Goal: Task Accomplishment & Management: Manage account settings

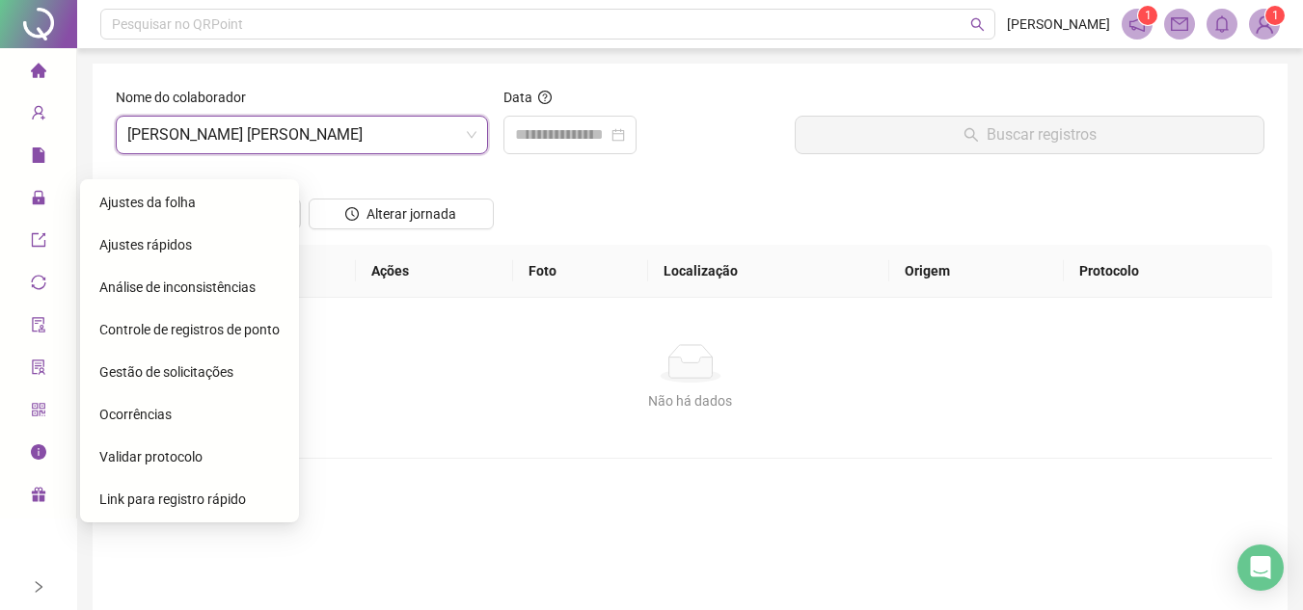
click at [139, 203] on span "Ajustes da folha" at bounding box center [147, 202] width 96 height 15
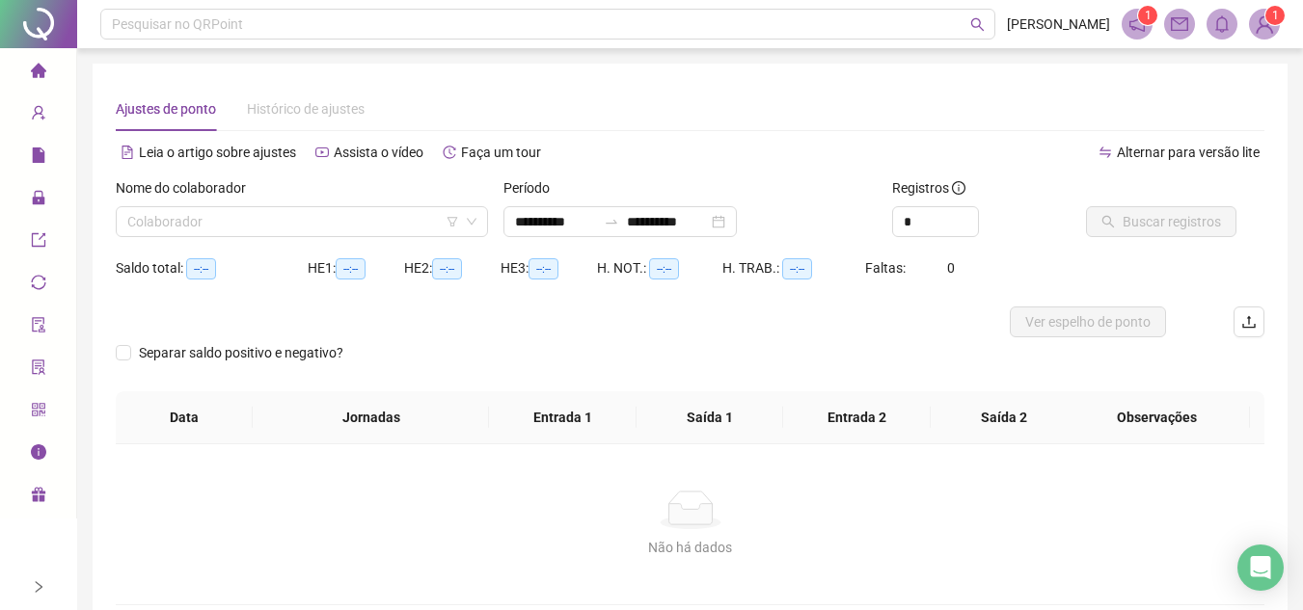
type input "**********"
click at [290, 236] on div "Colaborador" at bounding box center [302, 221] width 372 height 31
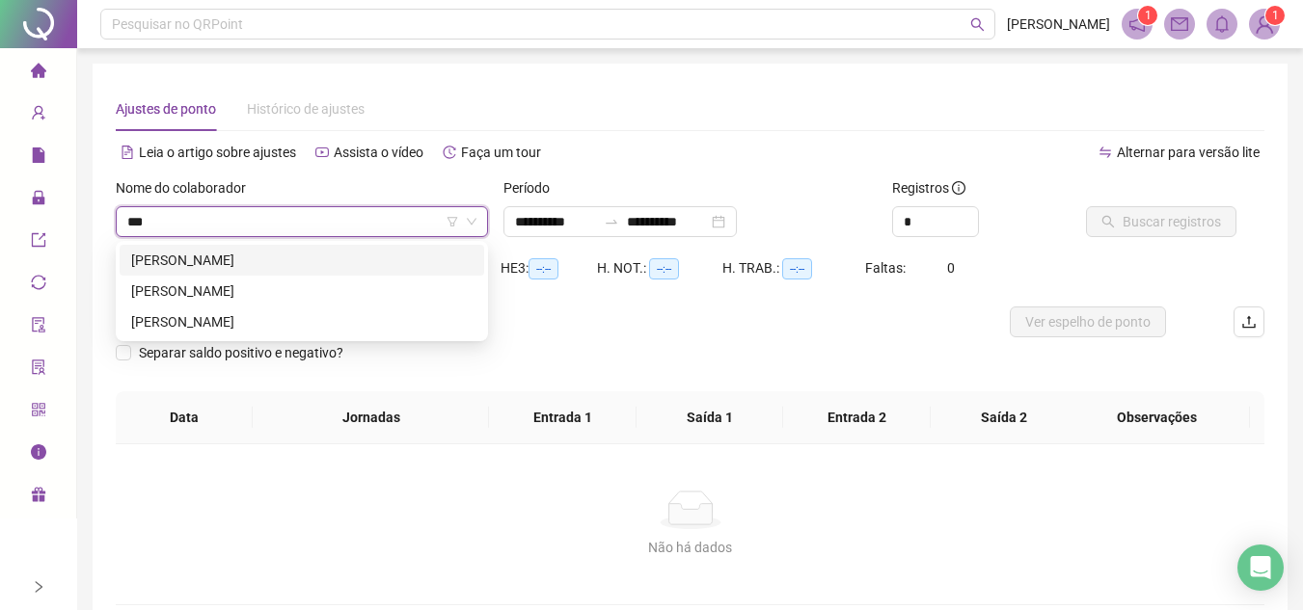
type input "****"
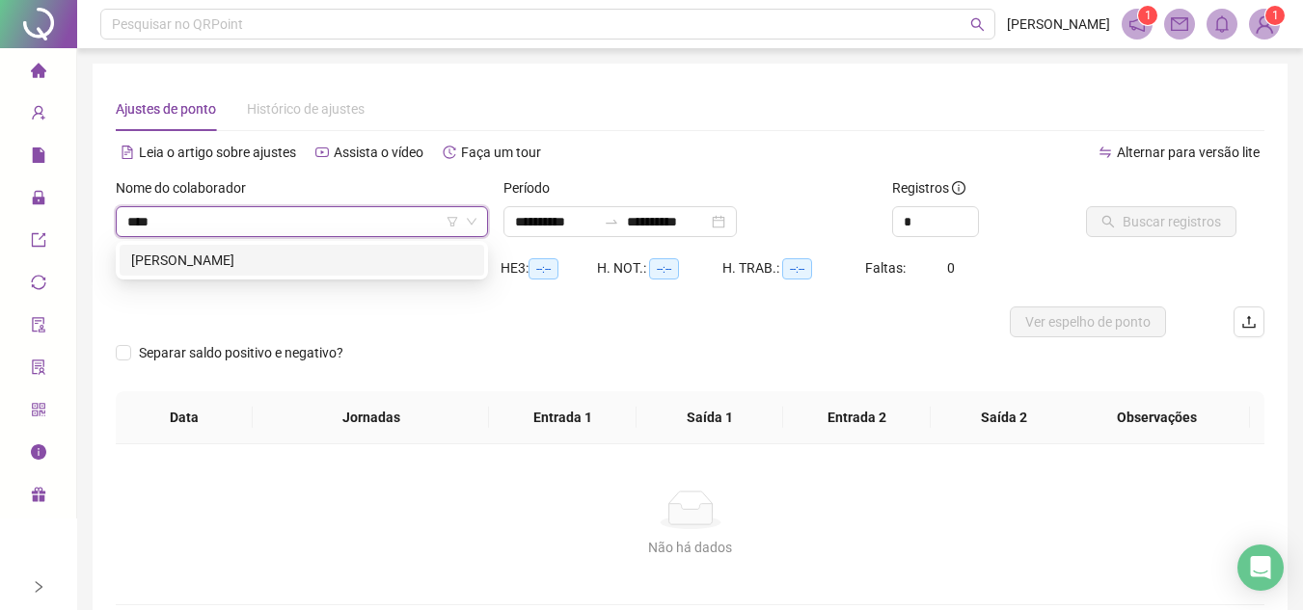
click at [289, 265] on div "[PERSON_NAME]" at bounding box center [301, 260] width 341 height 21
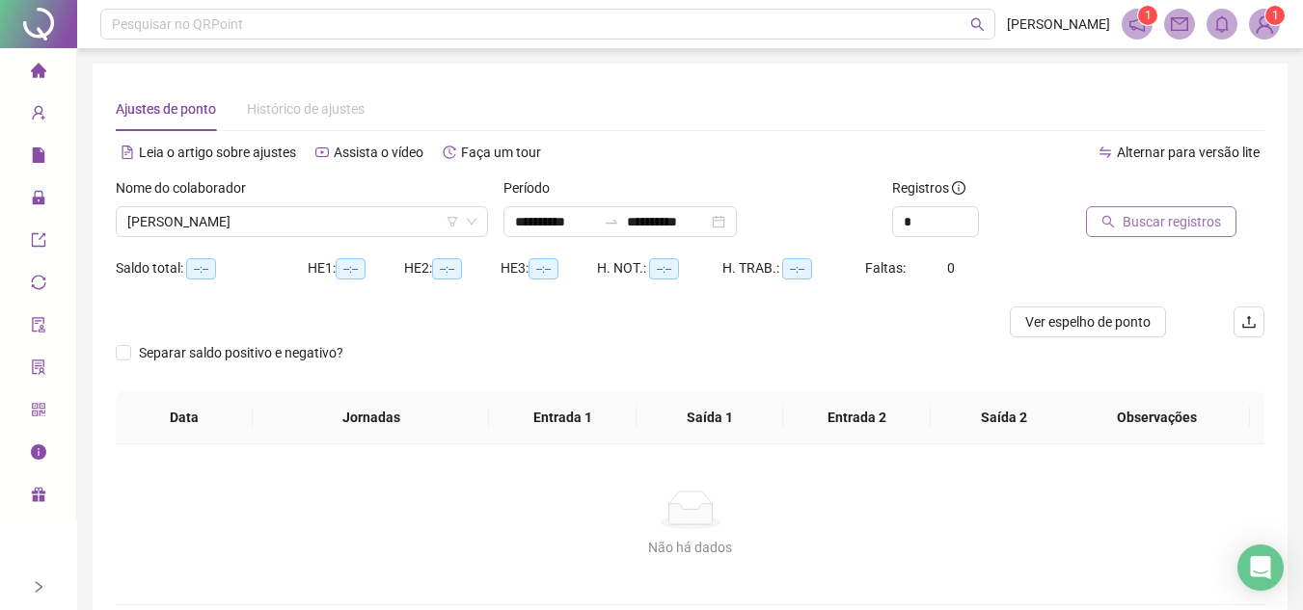
click at [1188, 225] on span "Buscar registros" at bounding box center [1171, 221] width 98 height 21
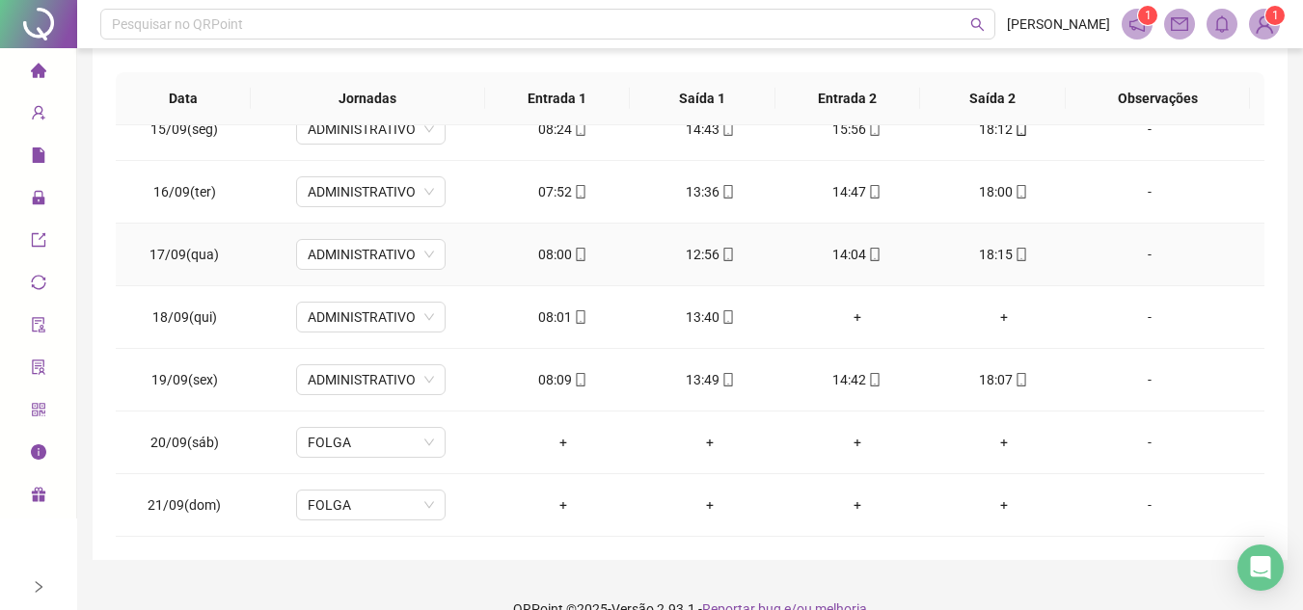
scroll to position [375, 0]
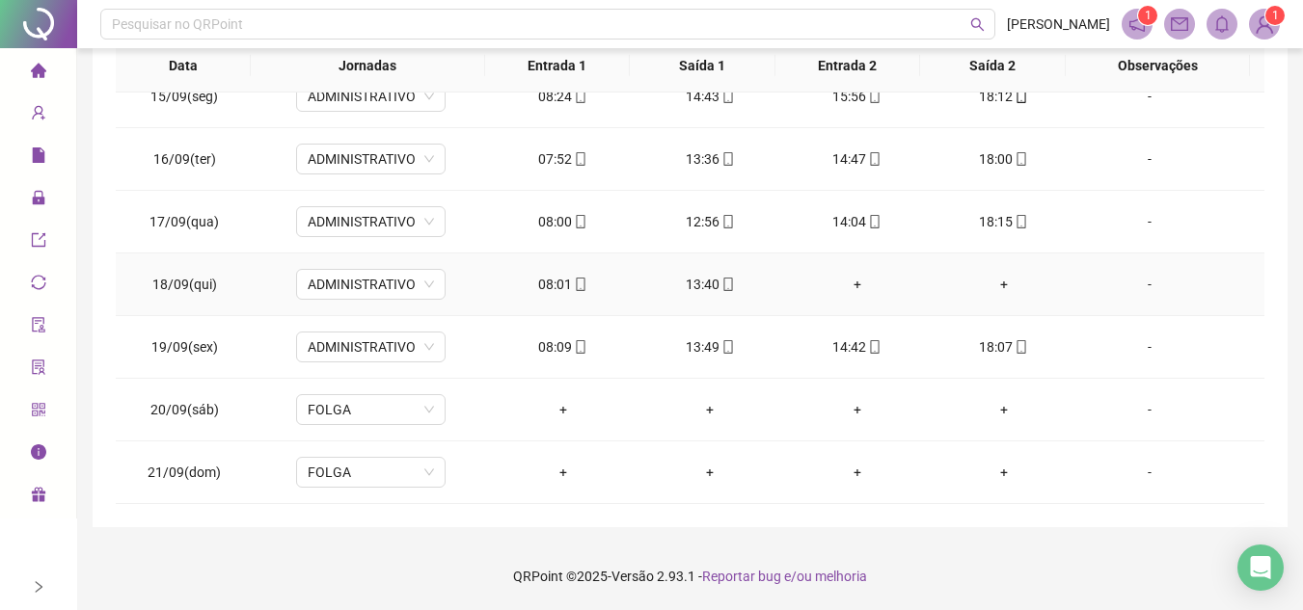
click at [846, 284] on div "+" at bounding box center [856, 284] width 116 height 21
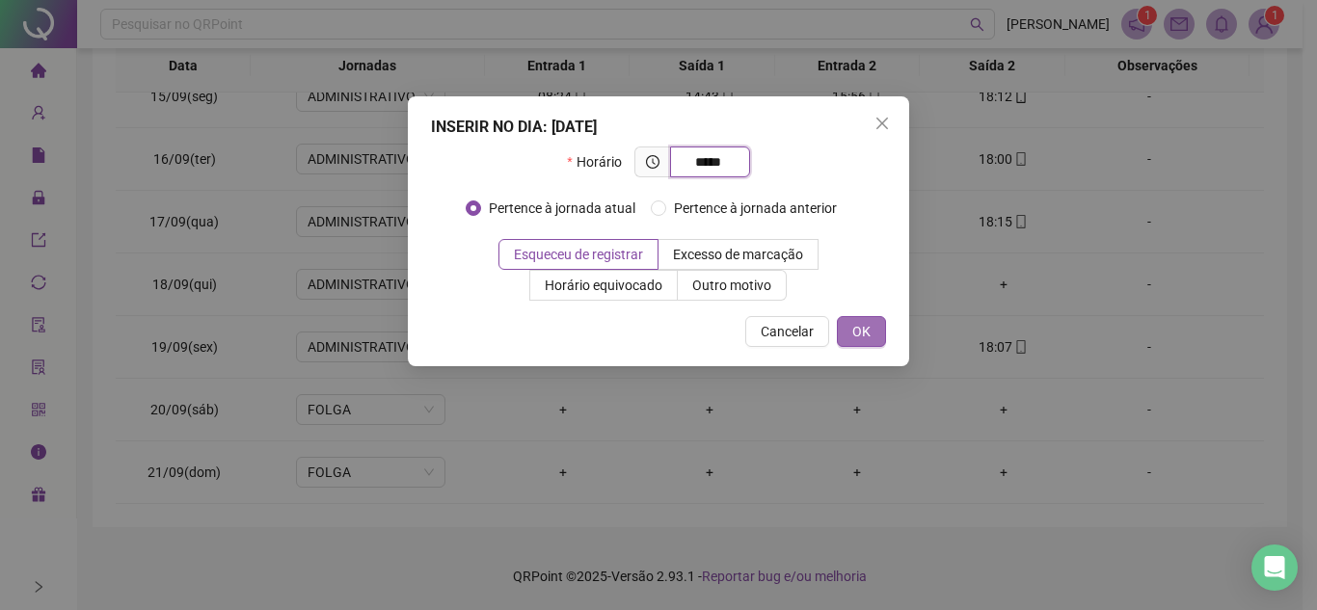
type input "*****"
click at [853, 334] on span "OK" at bounding box center [861, 331] width 18 height 21
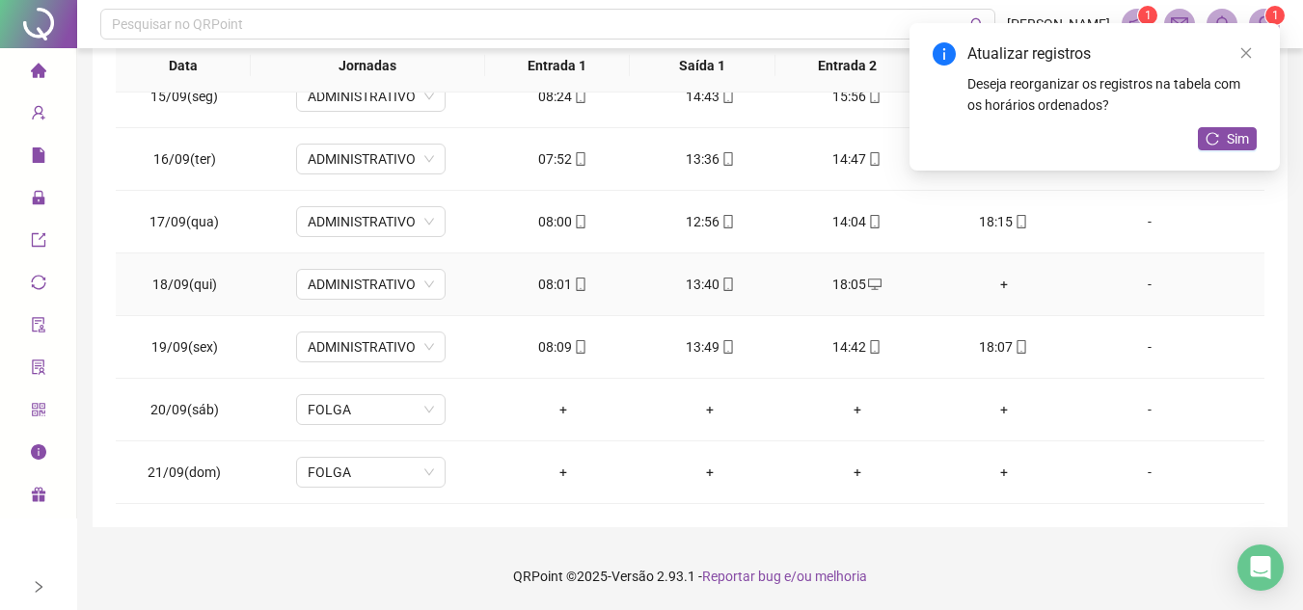
click at [1142, 289] on div "-" at bounding box center [1149, 284] width 114 height 21
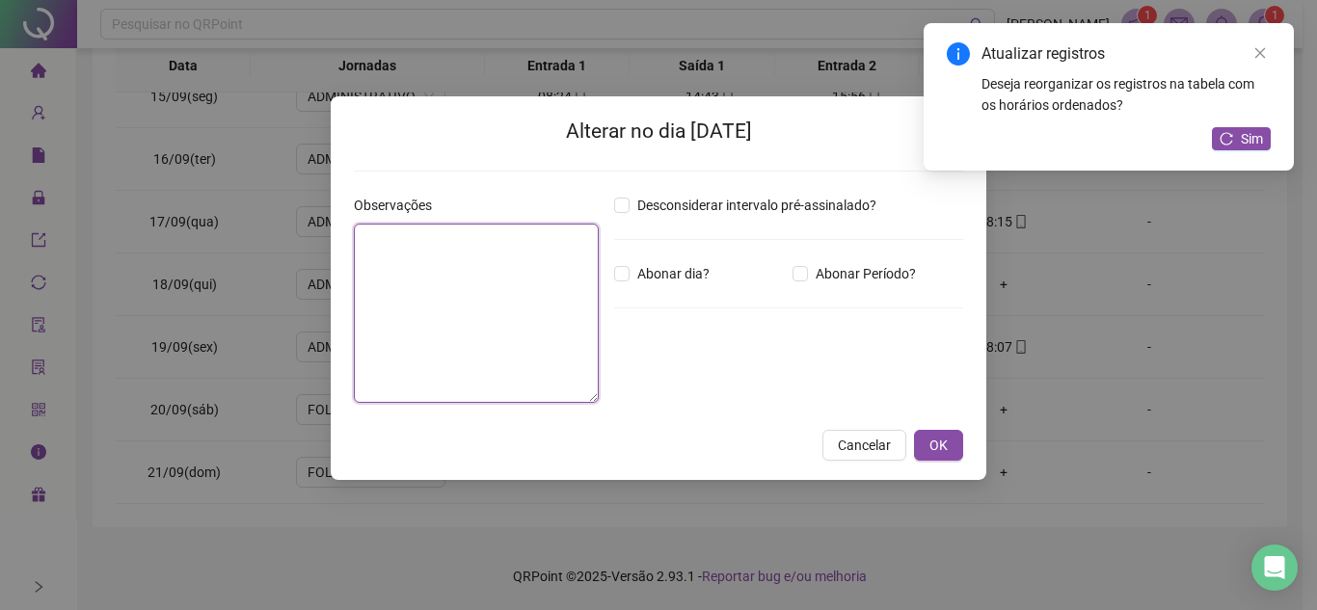
drag, startPoint x: 416, startPoint y: 328, endPoint x: 422, endPoint y: 317, distance: 12.6
click at [418, 326] on textarea at bounding box center [476, 313] width 245 height 179
type textarea "**********"
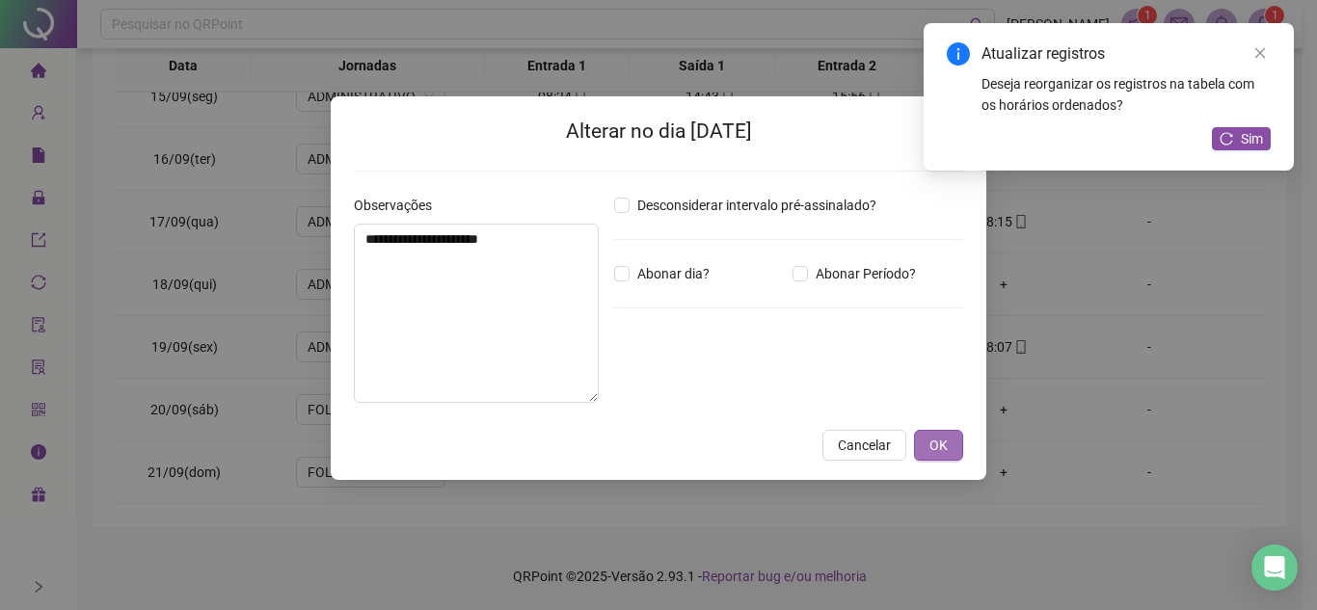
click at [932, 440] on span "OK" at bounding box center [938, 445] width 18 height 21
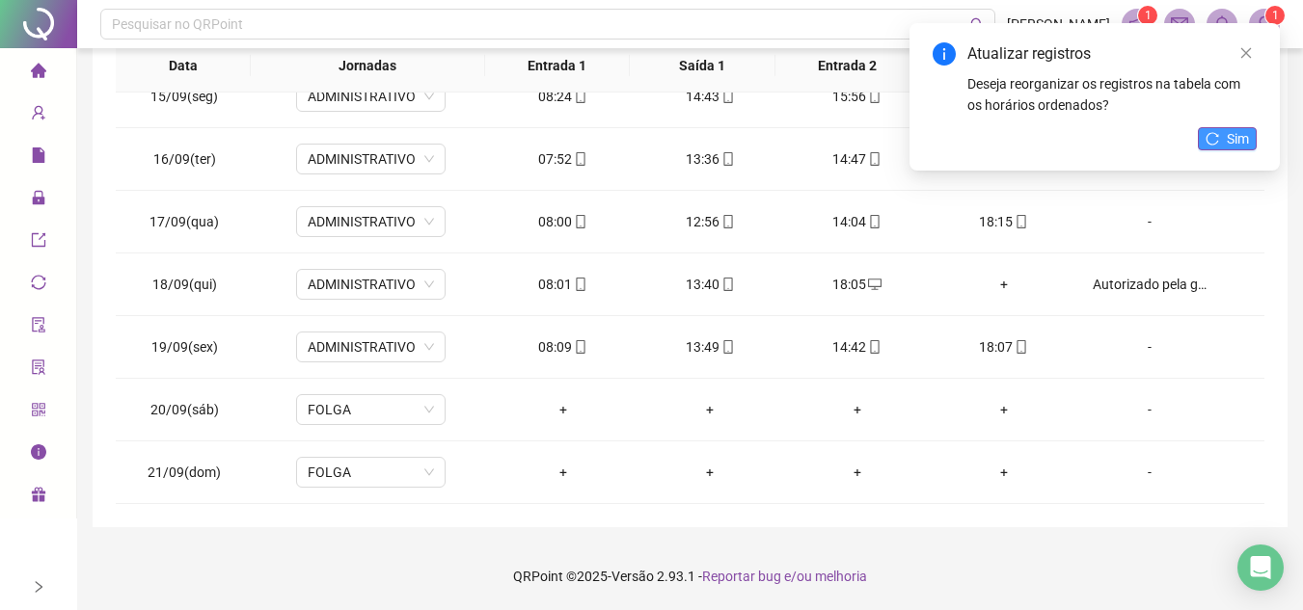
click at [1227, 140] on span "Sim" at bounding box center [1237, 138] width 22 height 21
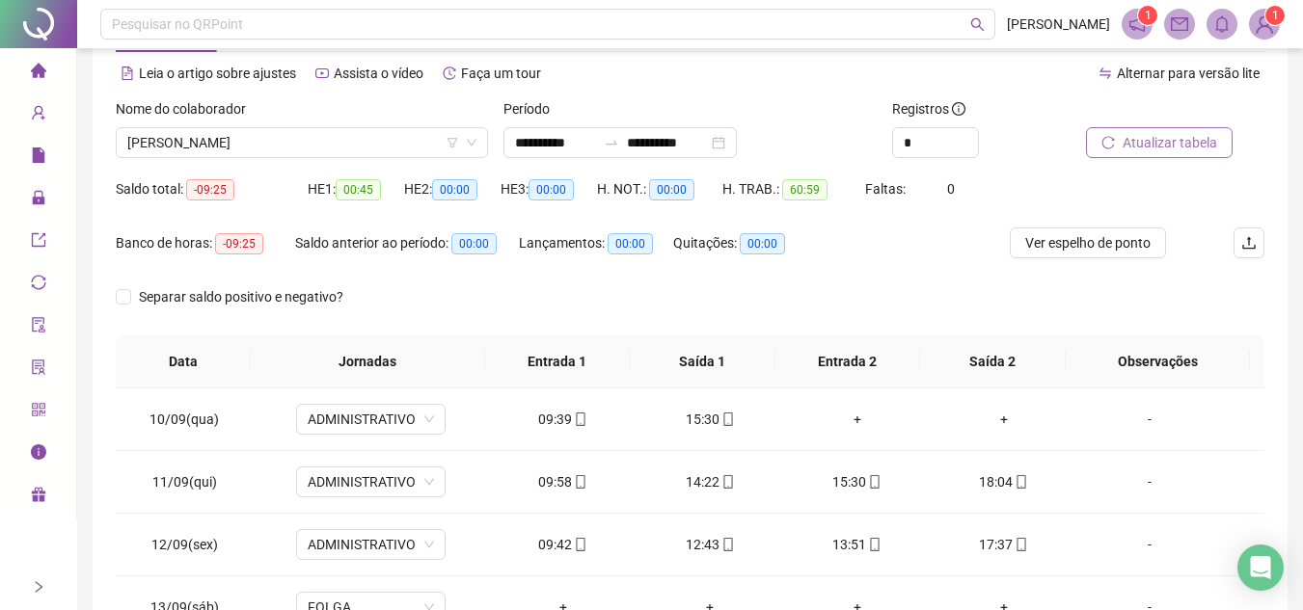
scroll to position [0, 0]
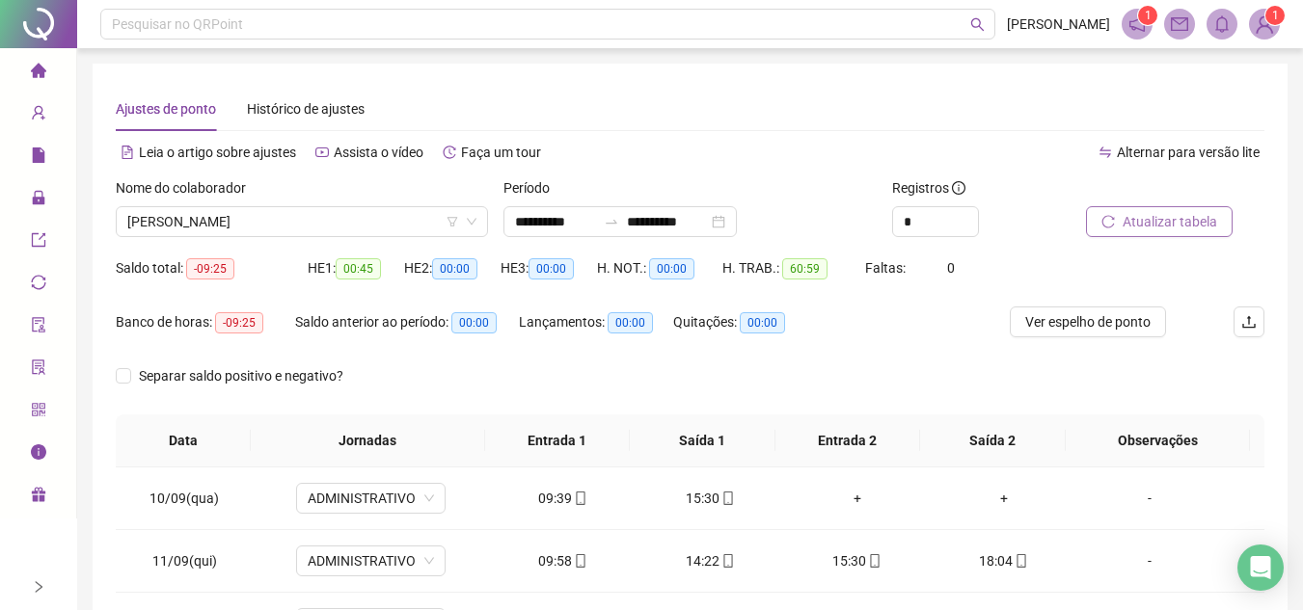
click at [40, 72] on icon "home" at bounding box center [37, 70] width 15 height 14
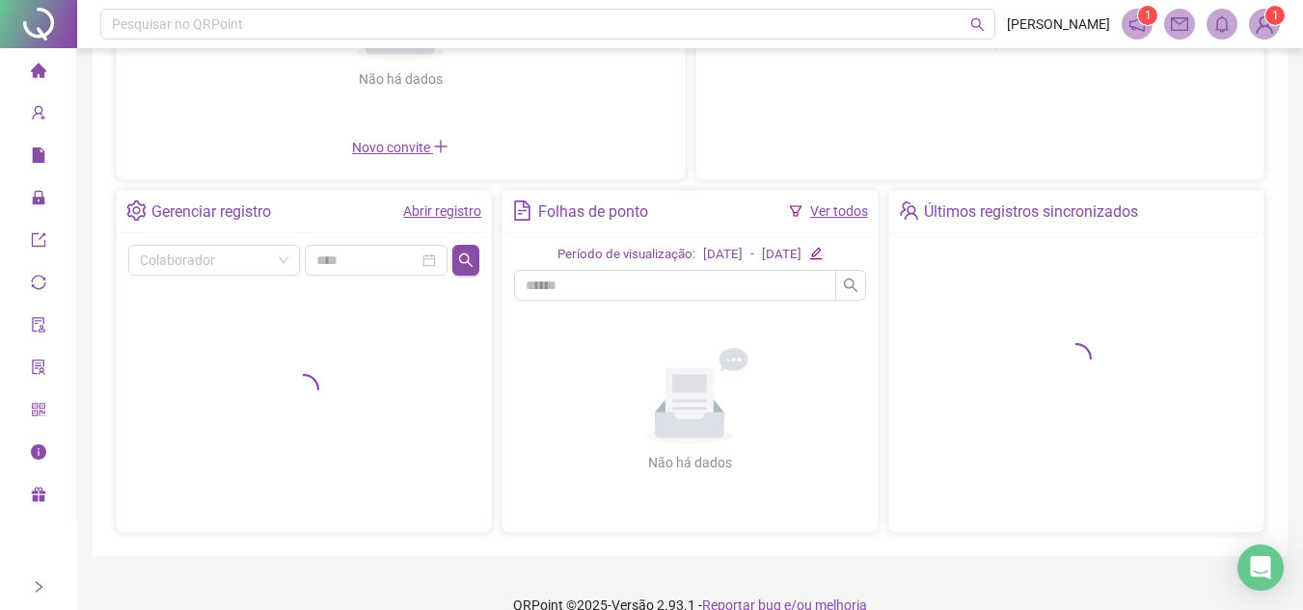
scroll to position [289, 0]
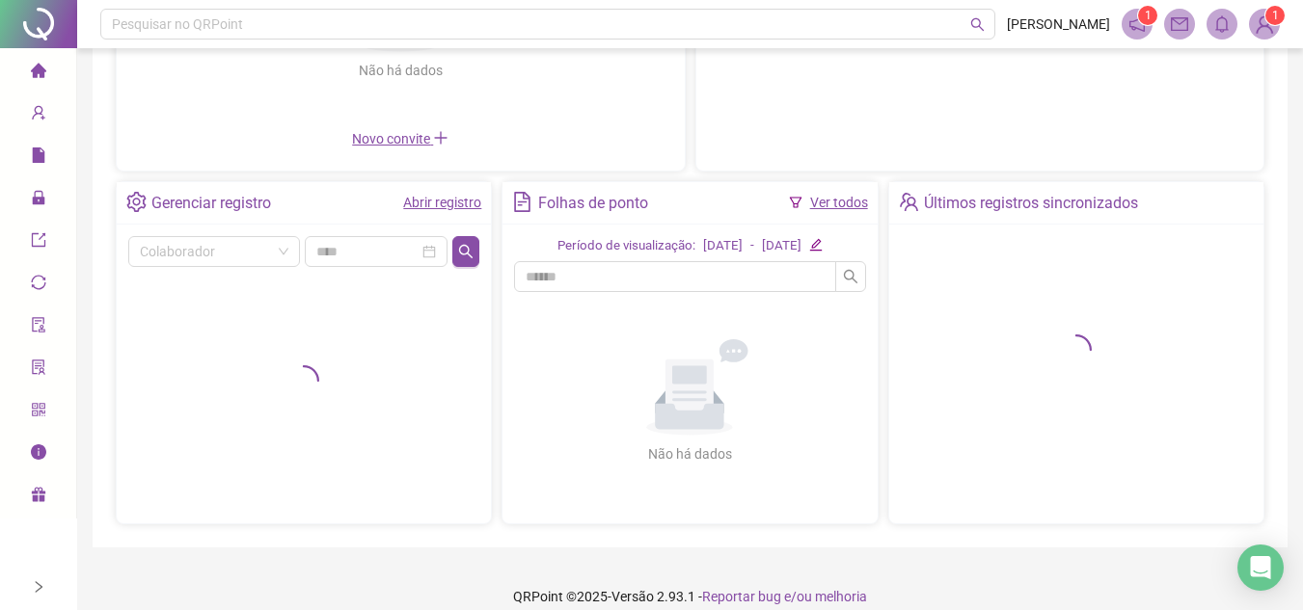
click at [453, 203] on link "Abrir registro" at bounding box center [442, 202] width 78 height 15
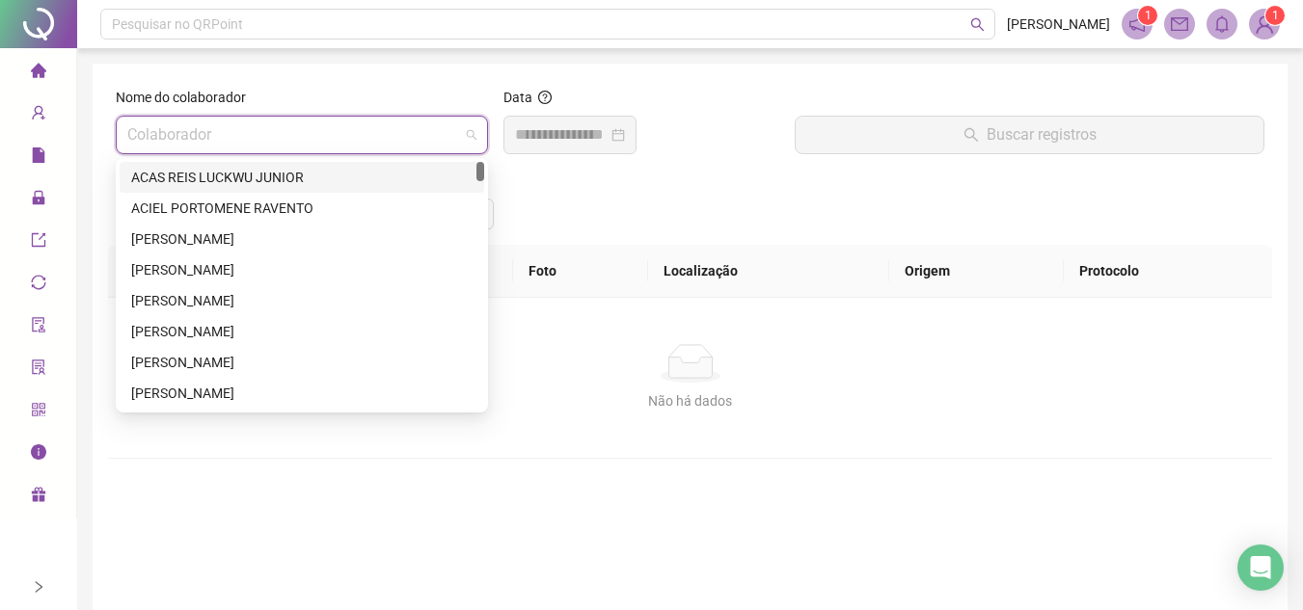
click at [303, 132] on input "search" at bounding box center [293, 135] width 332 height 37
type input "*"
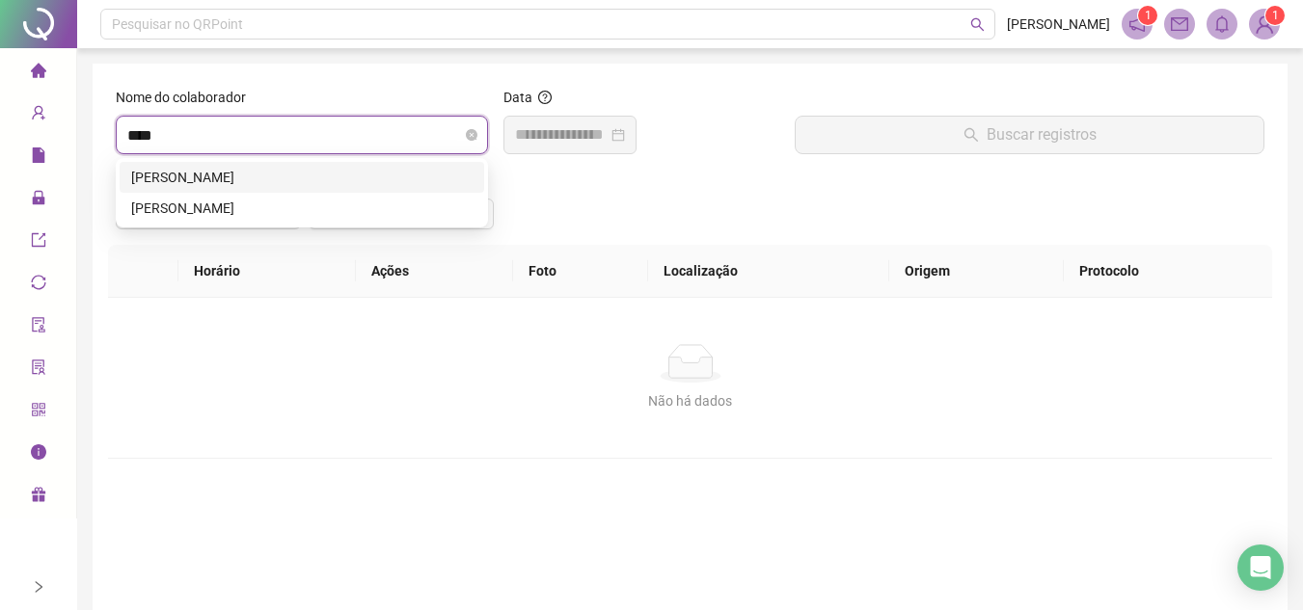
type input "*****"
click at [204, 207] on div "[PERSON_NAME]" at bounding box center [301, 208] width 341 height 21
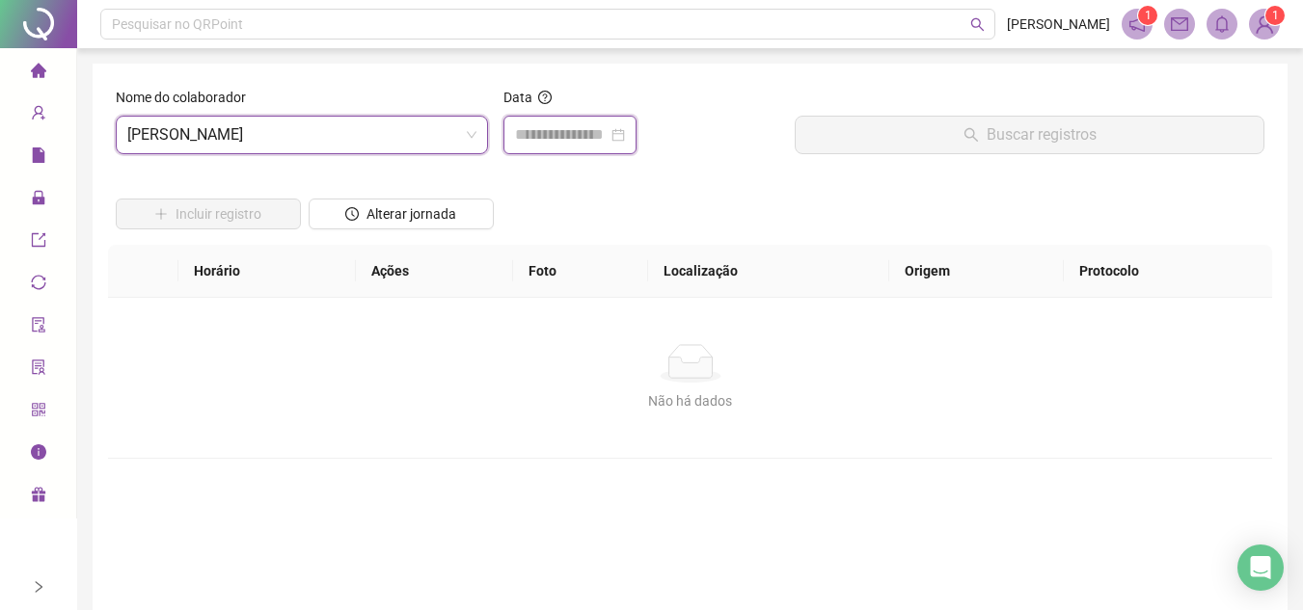
click at [603, 139] on input at bounding box center [561, 134] width 93 height 23
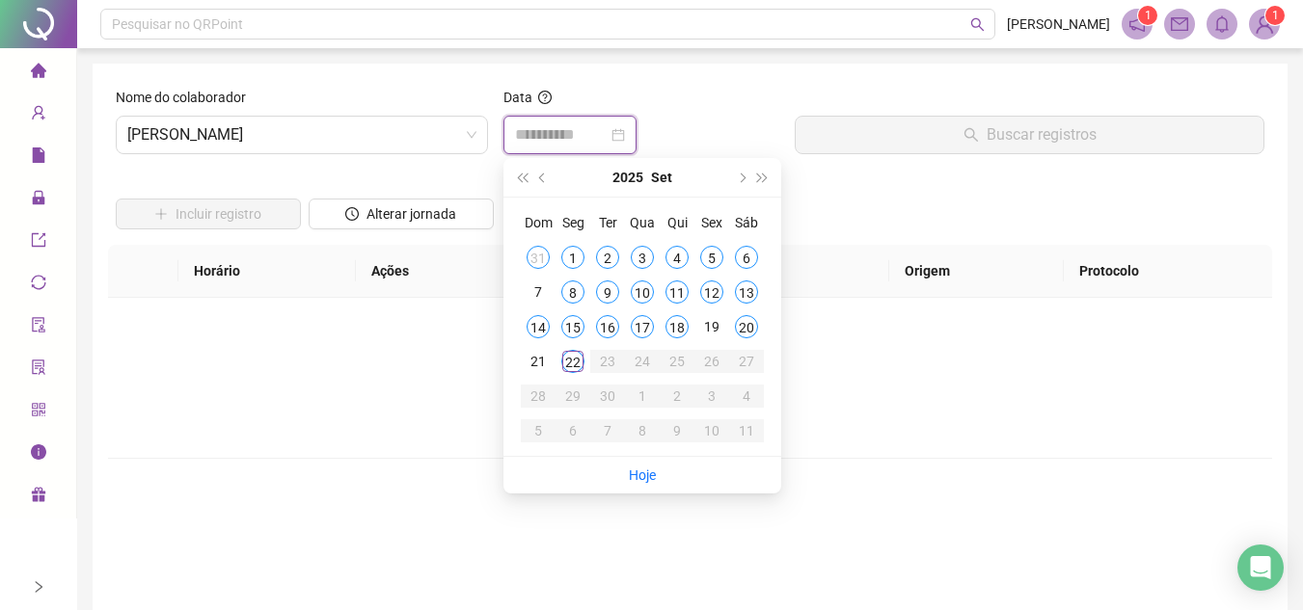
type input "**********"
click at [563, 369] on div "22" at bounding box center [572, 361] width 23 height 23
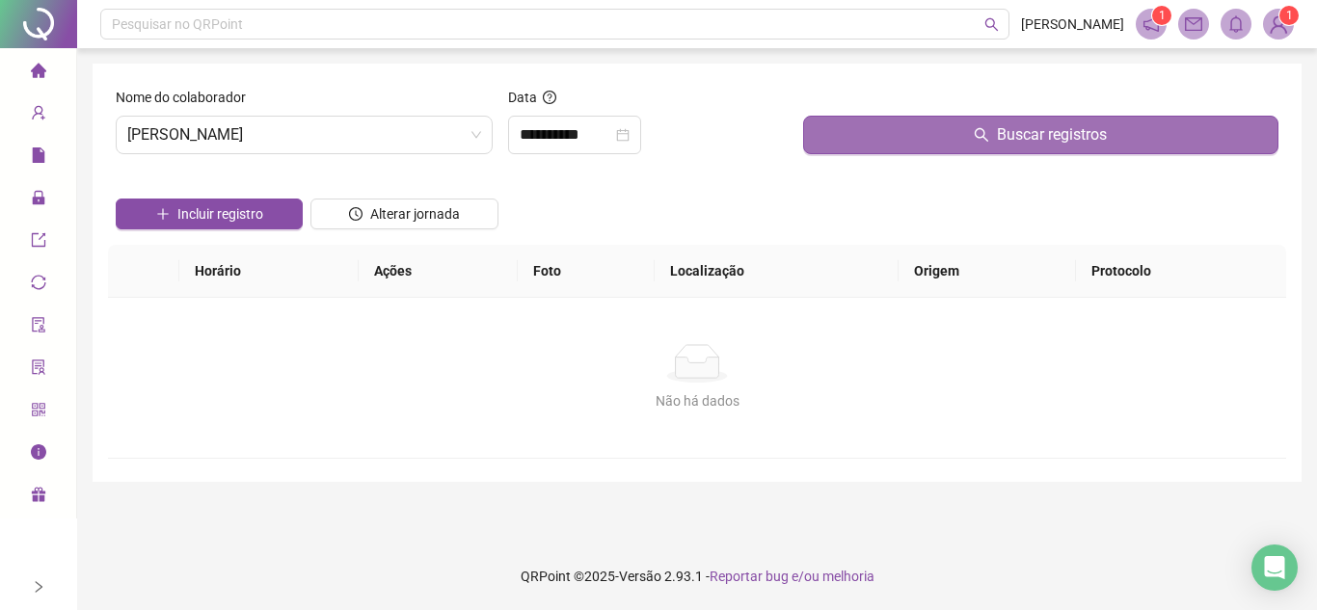
click at [960, 116] on div "Buscar registros" at bounding box center [1040, 120] width 475 height 67
click at [938, 146] on button "Buscar registros" at bounding box center [1040, 135] width 475 height 39
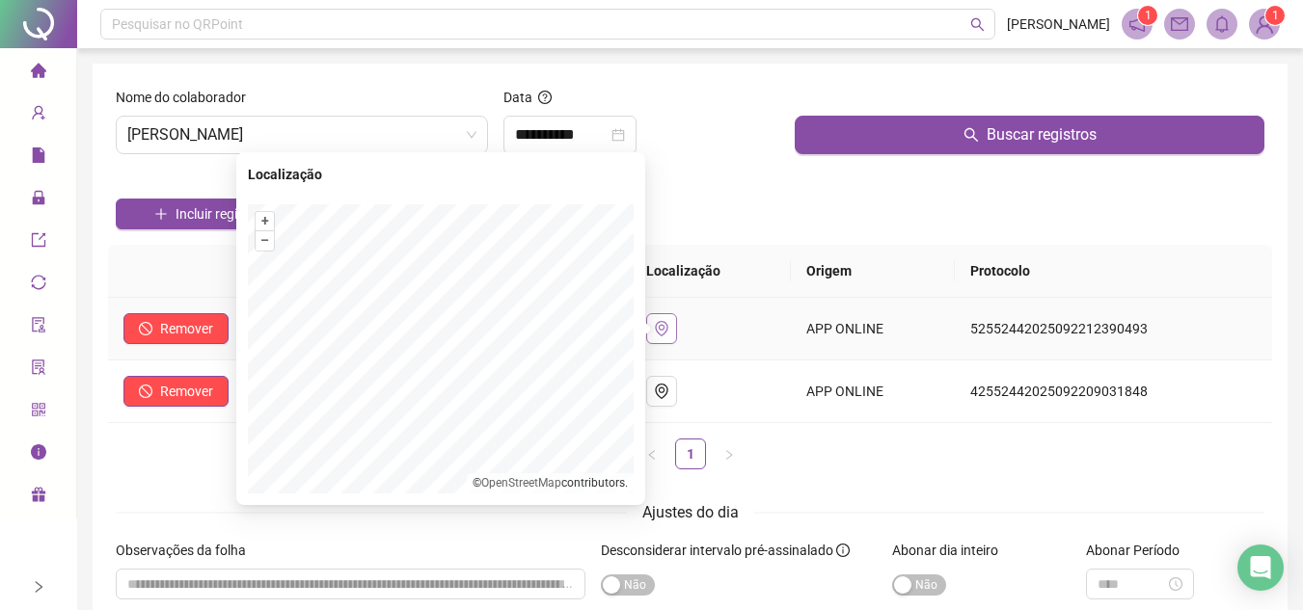
click at [669, 323] on icon "environment" at bounding box center [661, 328] width 15 height 15
click at [264, 214] on button "+" at bounding box center [264, 221] width 18 height 18
click at [688, 201] on div "Incluir registro Alterar jornada" at bounding box center [690, 207] width 1156 height 75
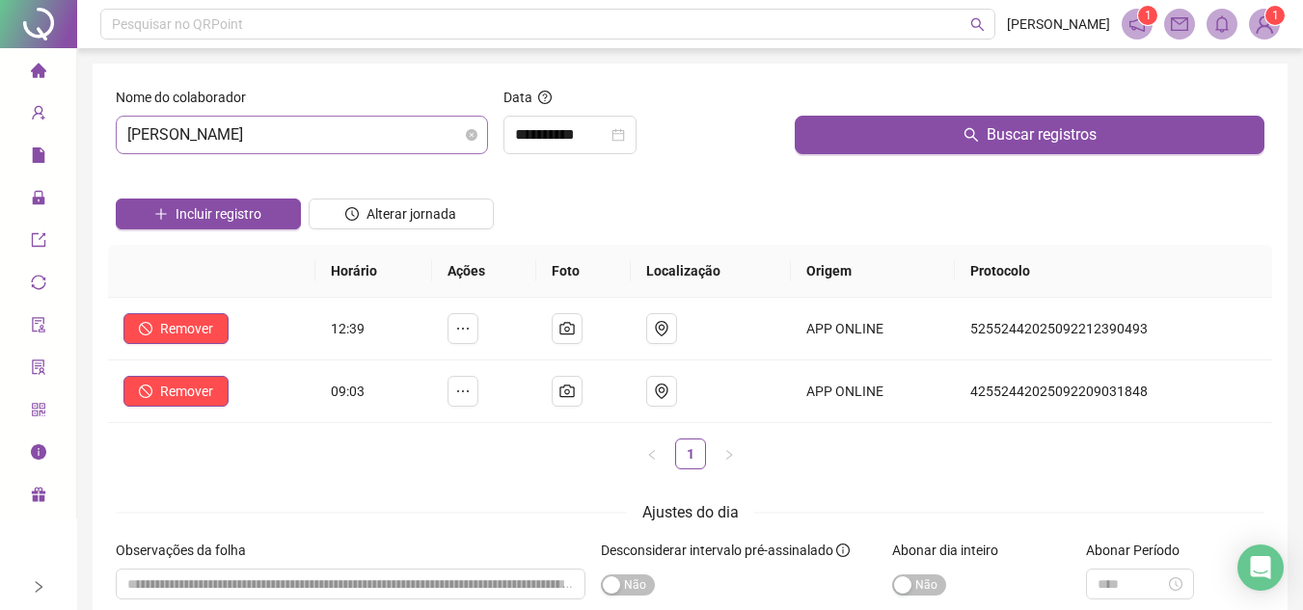
click at [392, 136] on span "[PERSON_NAME]" at bounding box center [301, 135] width 349 height 37
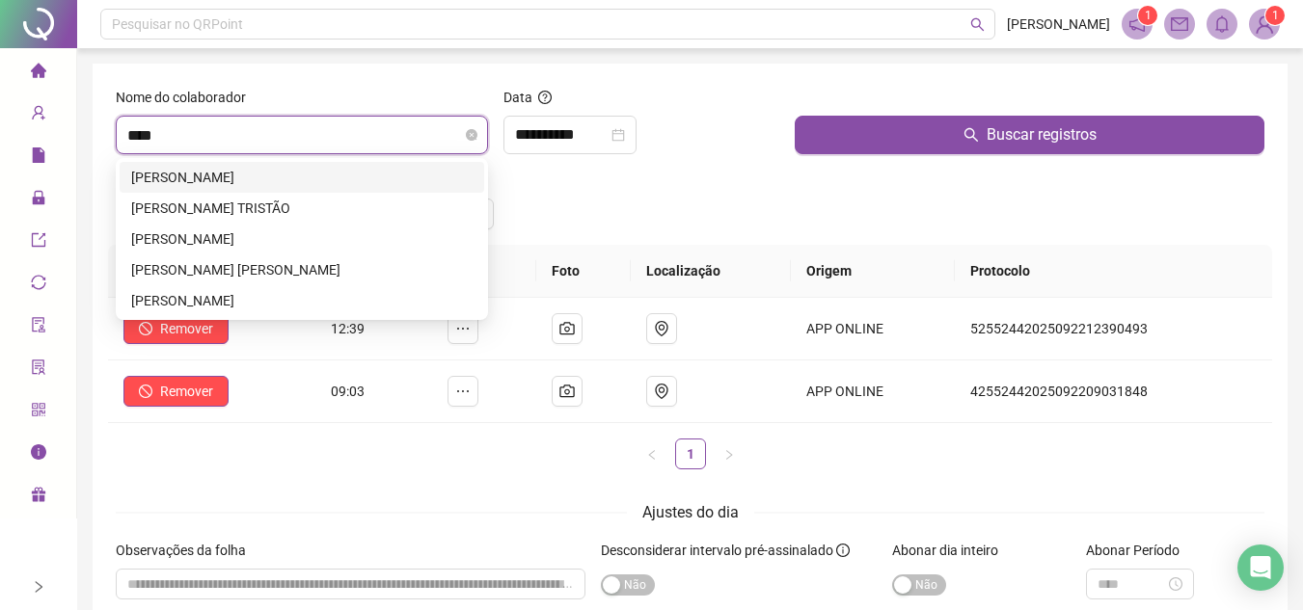
type input "*****"
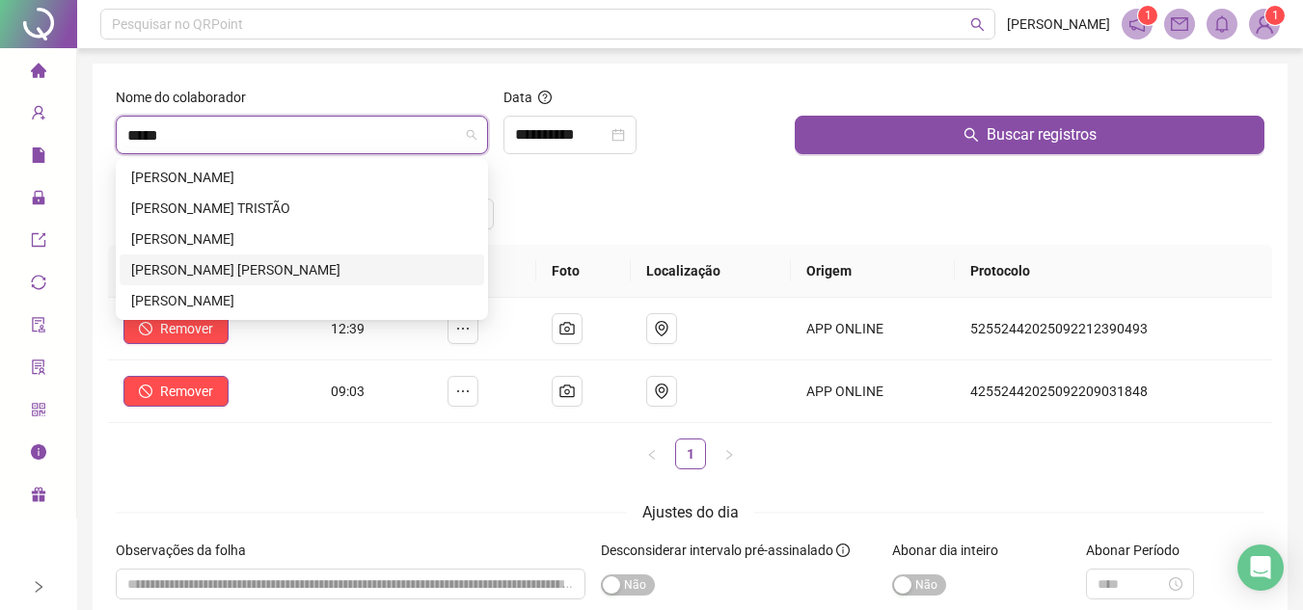
click at [316, 268] on div "[PERSON_NAME] [PERSON_NAME]" at bounding box center [301, 269] width 341 height 21
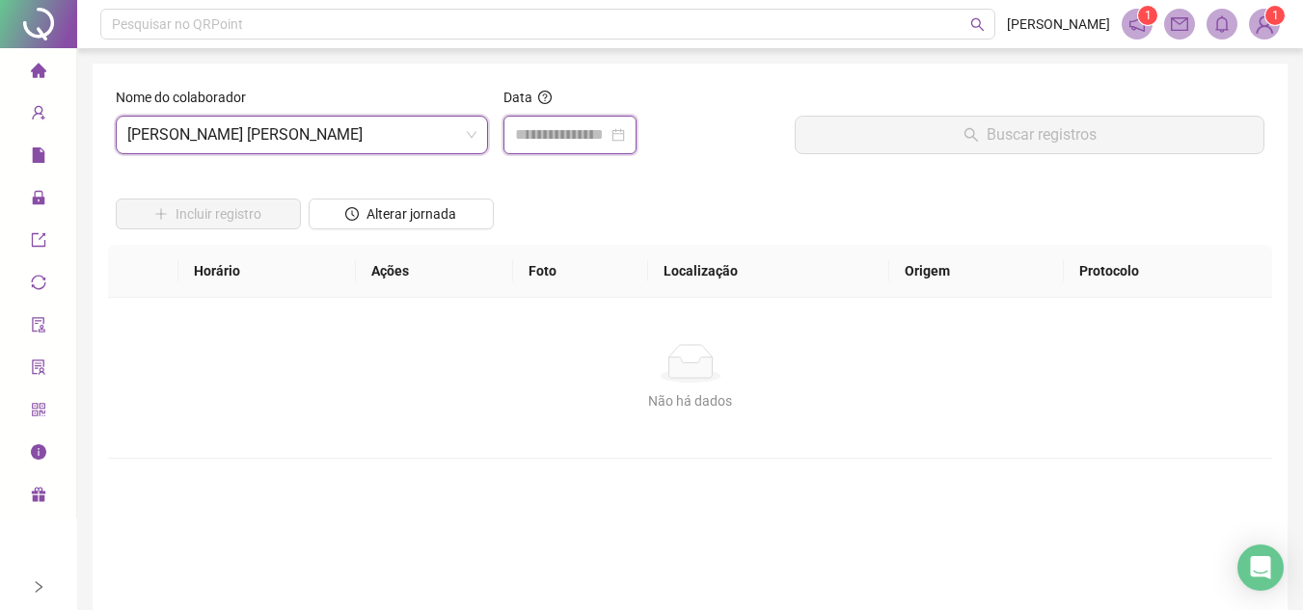
click at [574, 143] on input at bounding box center [561, 134] width 93 height 23
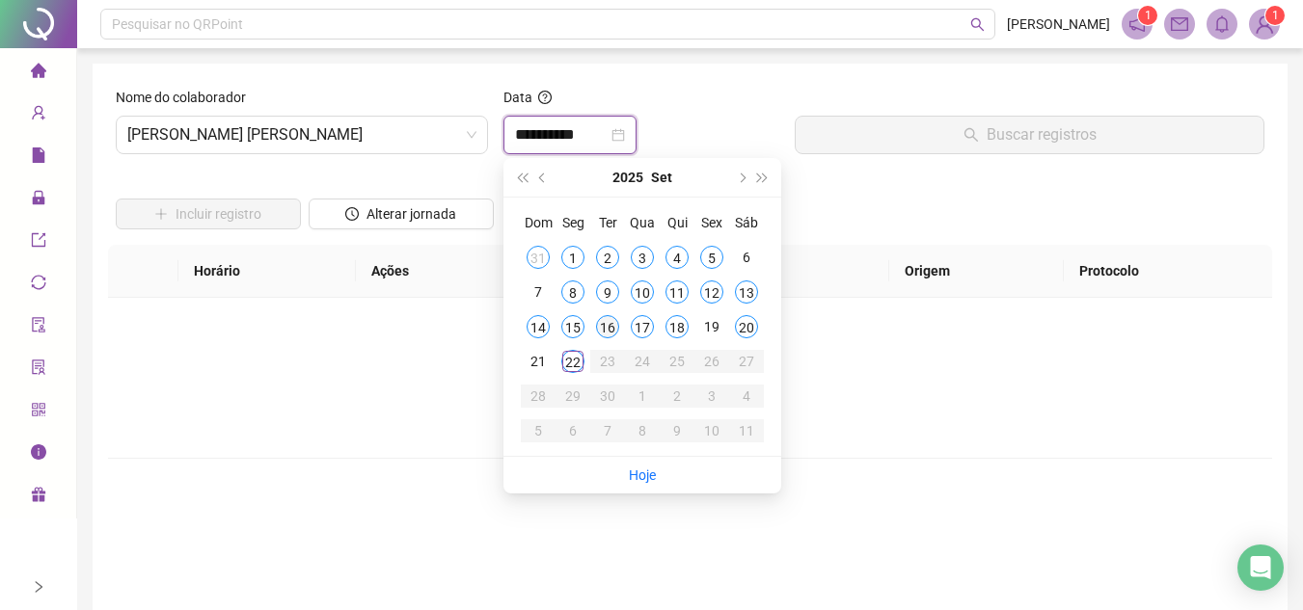
type input "**********"
click at [577, 361] on div "22" at bounding box center [572, 361] width 23 height 23
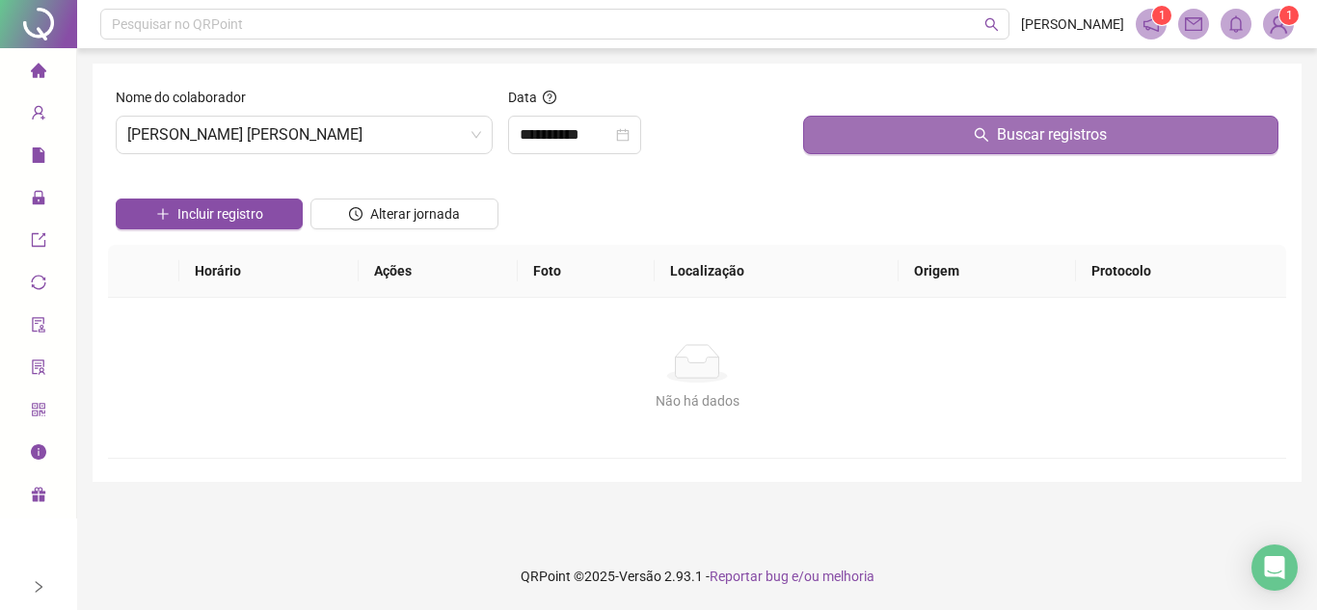
click at [848, 126] on button "Buscar registros" at bounding box center [1040, 135] width 475 height 39
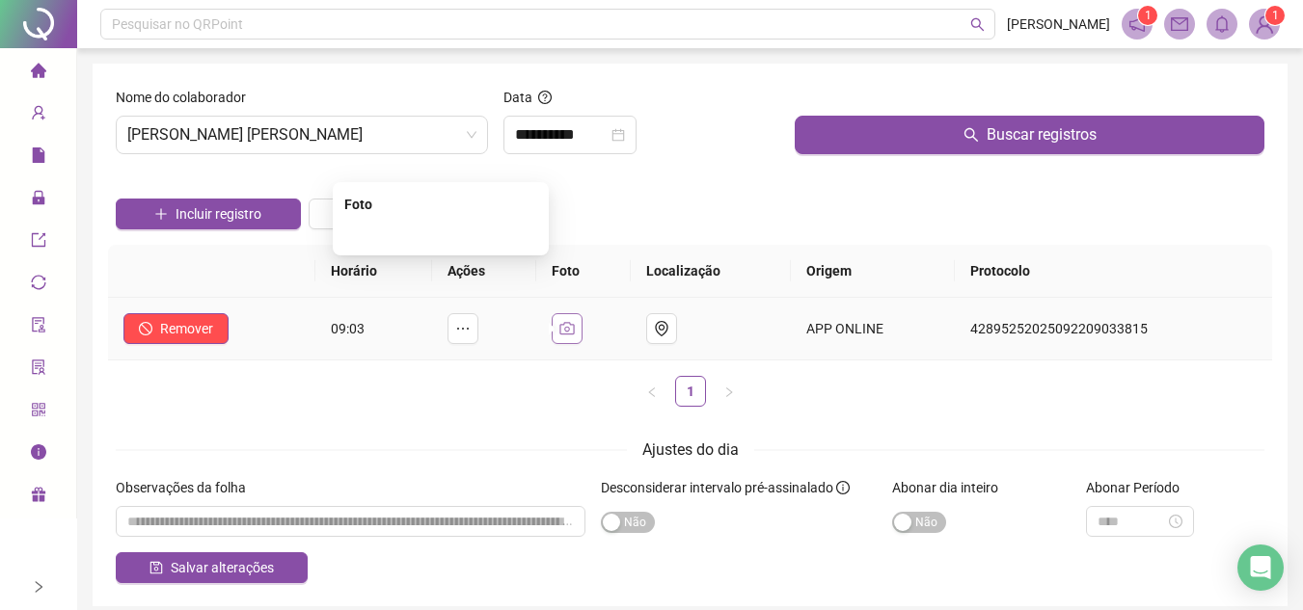
click at [573, 327] on icon "camera" at bounding box center [566, 328] width 15 height 15
click at [441, 234] on img at bounding box center [441, 234] width 0 height 0
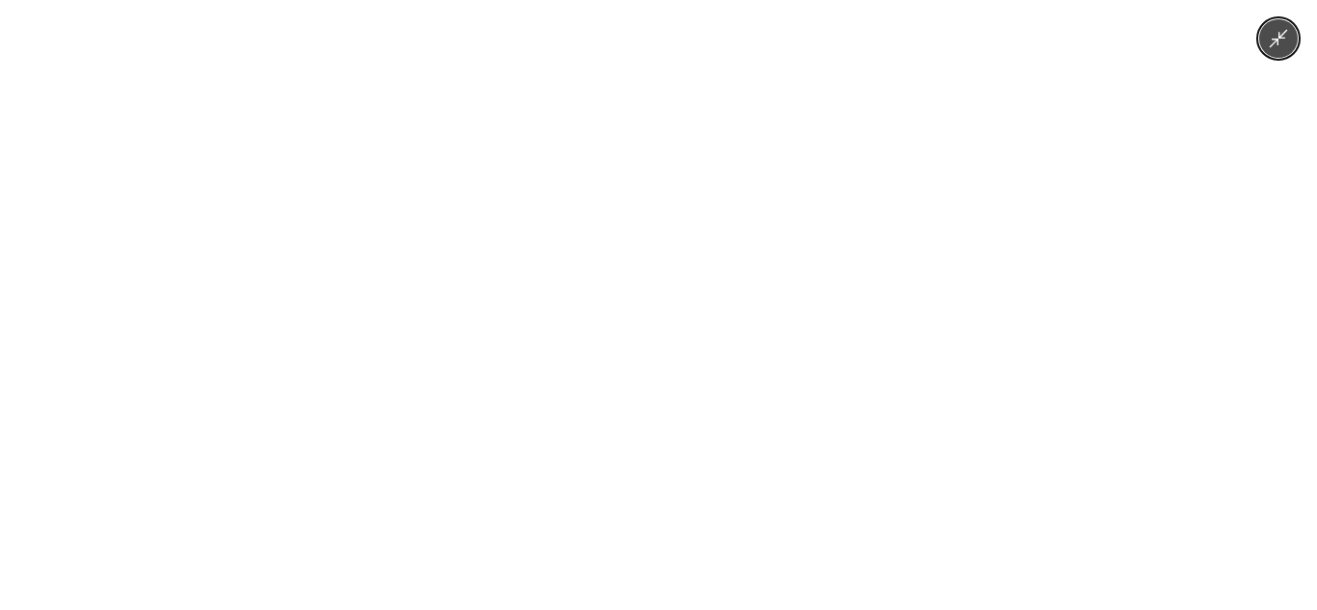
click at [493, 323] on img at bounding box center [659, 305] width 458 height 610
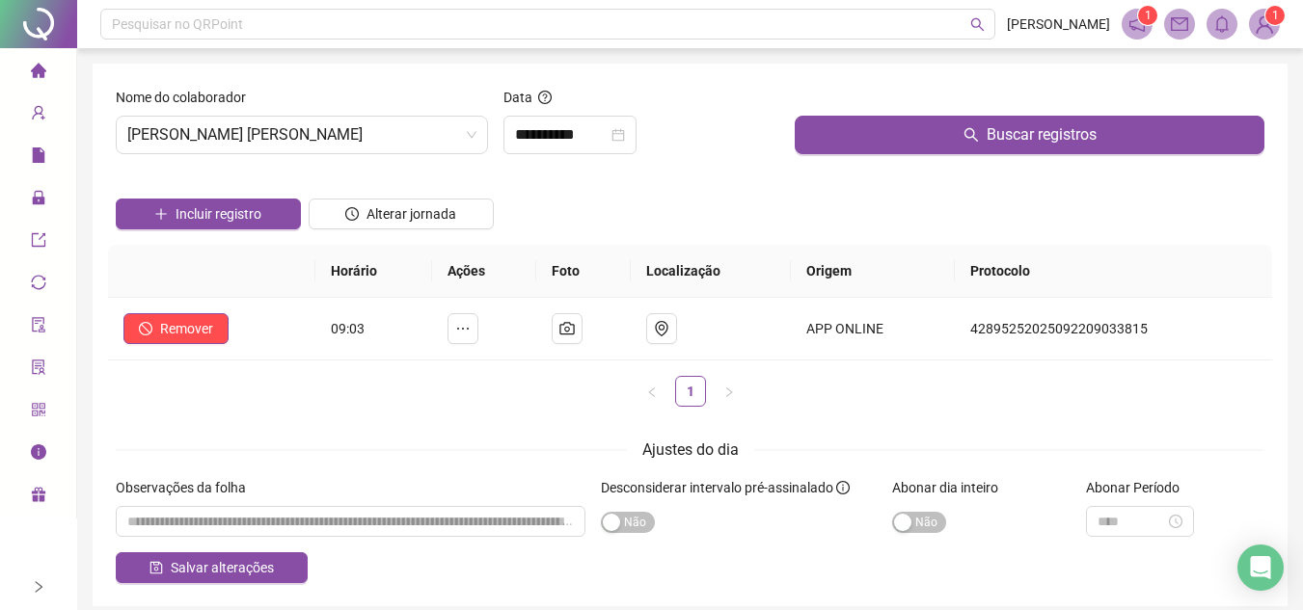
click at [765, 203] on div "Incluir registro Alterar jornada" at bounding box center [690, 207] width 1156 height 75
